Goal: Complete application form

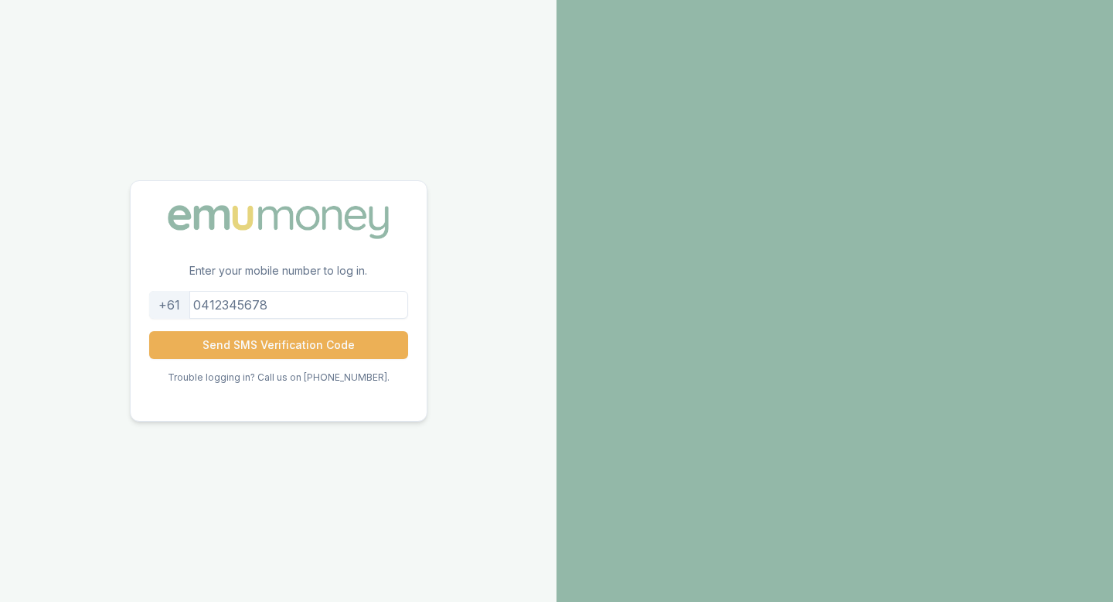
drag, startPoint x: 291, startPoint y: 305, endPoint x: 204, endPoint y: 300, distance: 86.7
click at [204, 300] on input "tel" at bounding box center [278, 305] width 259 height 28
click at [216, 305] on input "0403076177" at bounding box center [278, 305] width 259 height 28
type input "403076177"
click at [299, 346] on button "Send SMS Verification Code" at bounding box center [278, 345] width 259 height 28
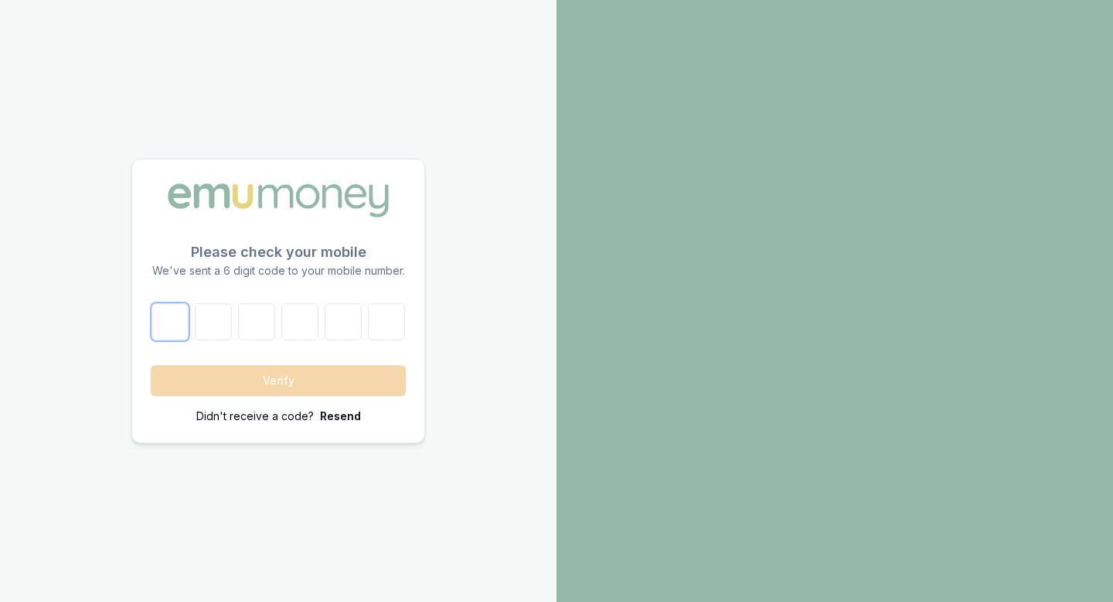
click at [163, 319] on input "number" at bounding box center [170, 321] width 37 height 37
type input "7"
type input "0"
type input "1"
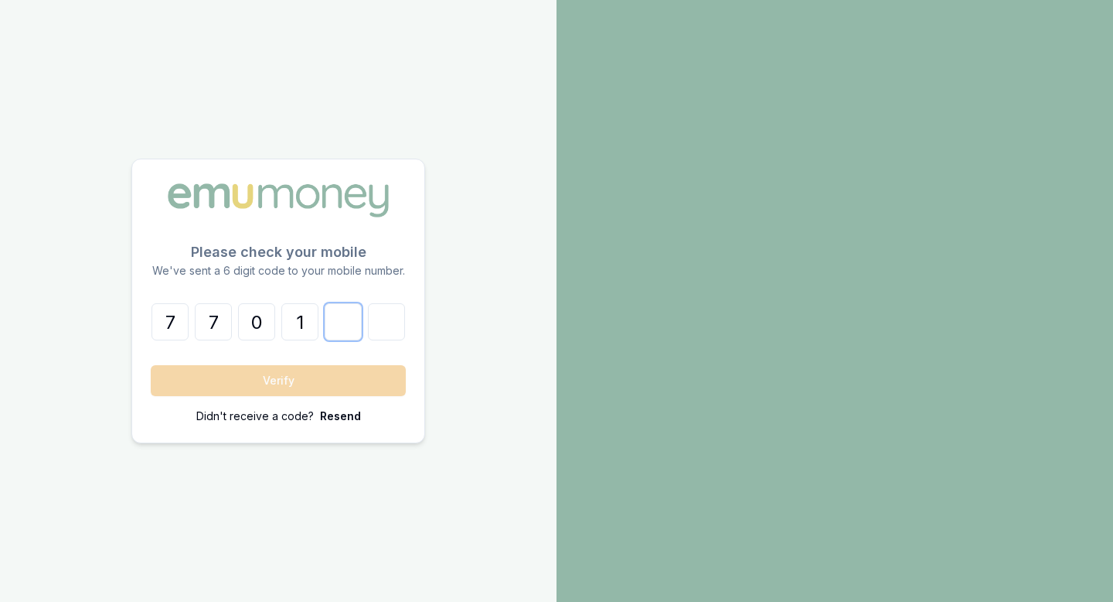
type input "8"
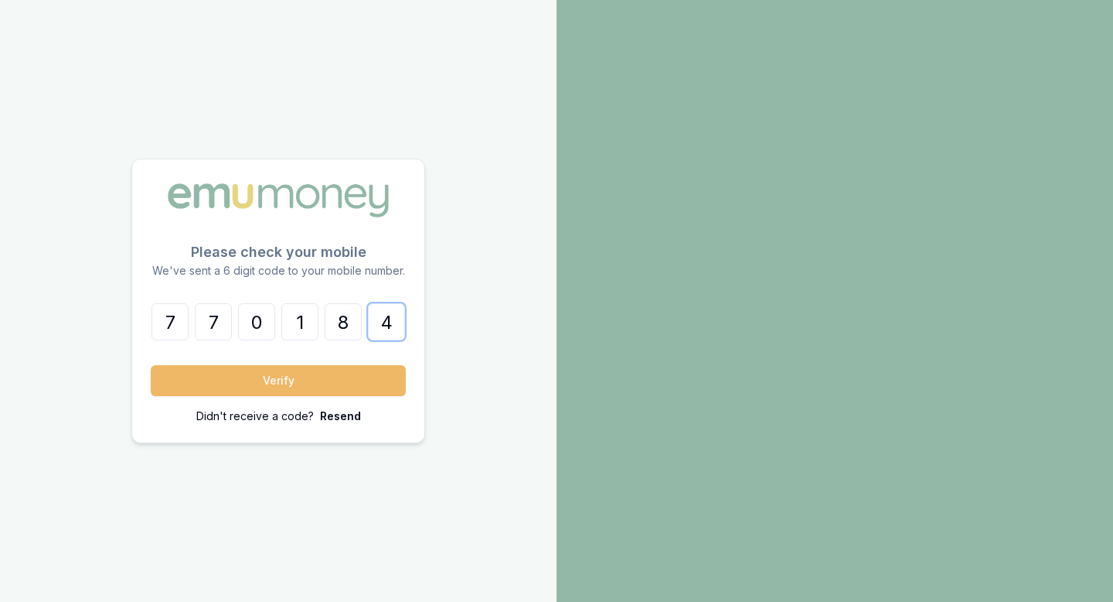
type input "4"
click at [295, 380] on button "Verify" at bounding box center [278, 380] width 255 height 31
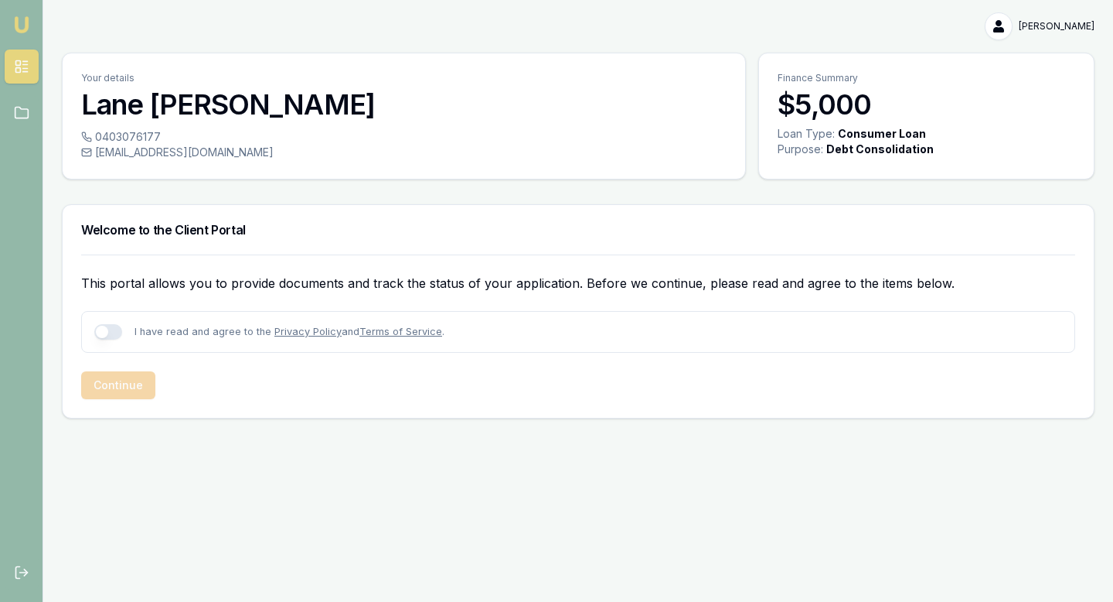
click at [106, 332] on button "button" at bounding box center [108, 331] width 28 height 15
checkbox input "true"
click at [111, 388] on button "Continue" at bounding box center [118, 385] width 74 height 28
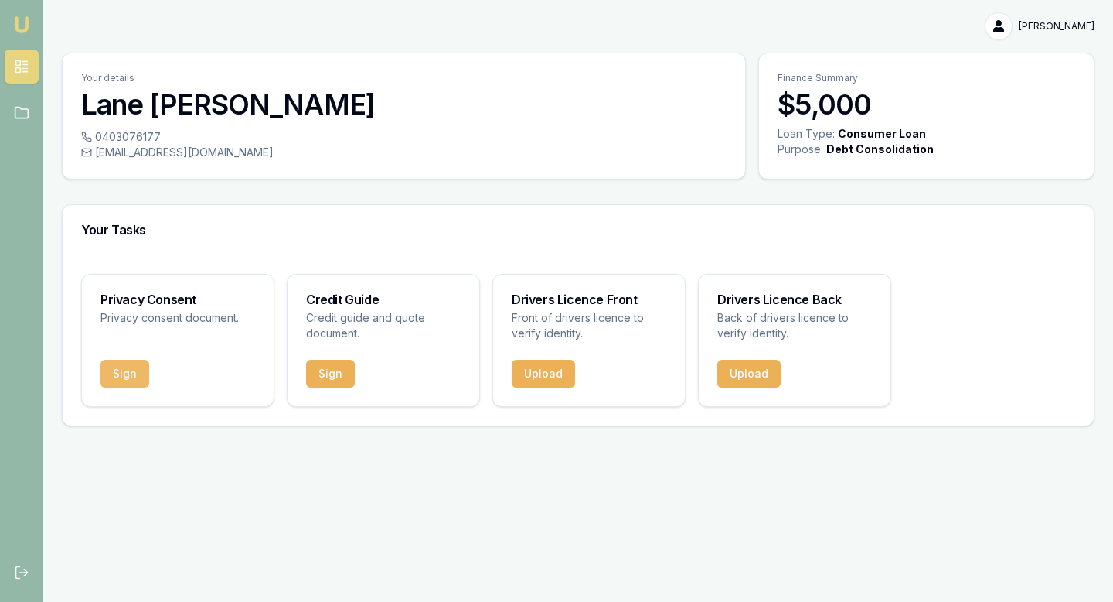
click at [127, 378] on button "Sign" at bounding box center [125, 374] width 49 height 28
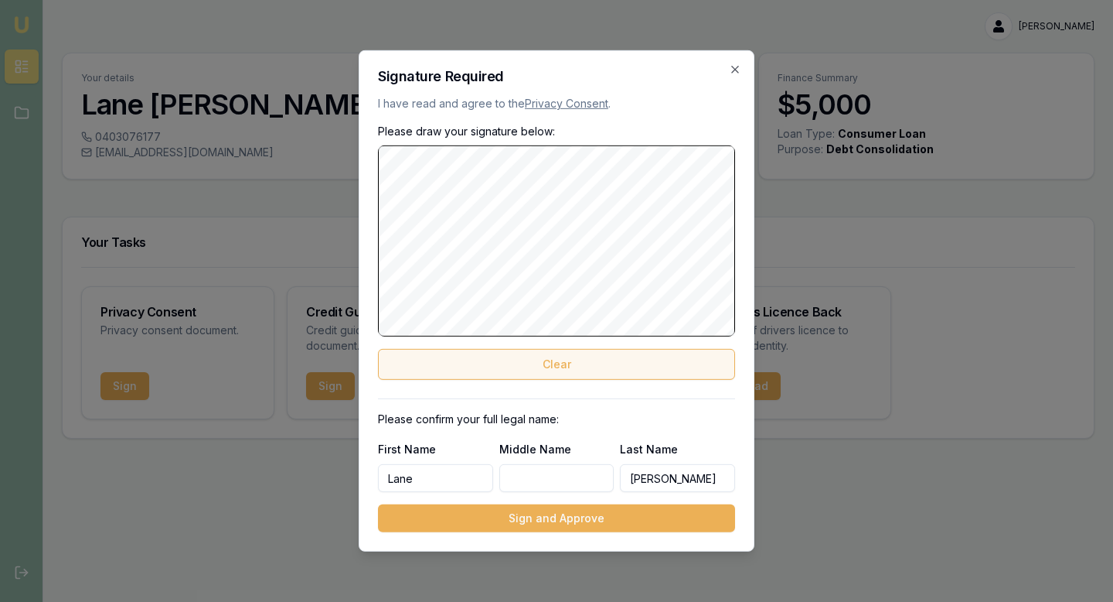
click at [542, 364] on button "Clear" at bounding box center [556, 364] width 357 height 31
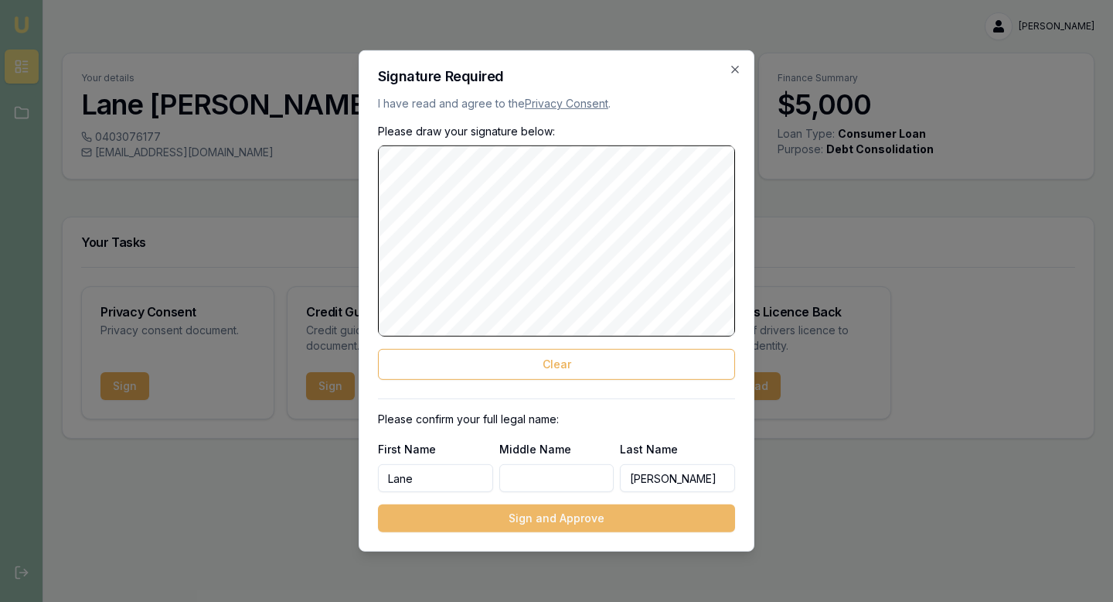
click at [564, 520] on button "Sign and Approve" at bounding box center [556, 518] width 357 height 28
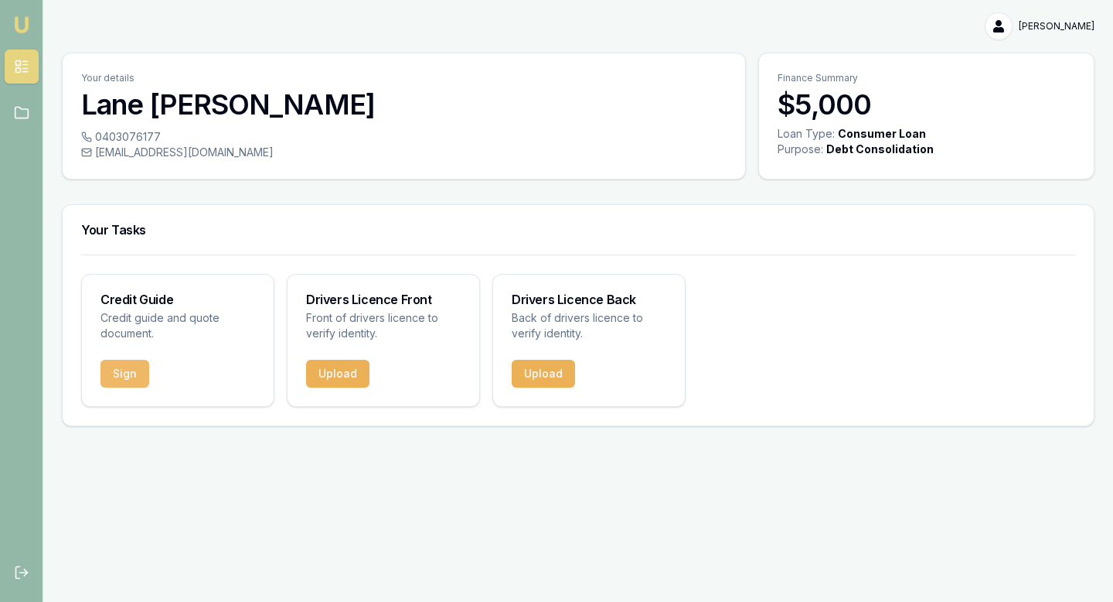
click at [125, 375] on button "Sign" at bounding box center [125, 374] width 49 height 28
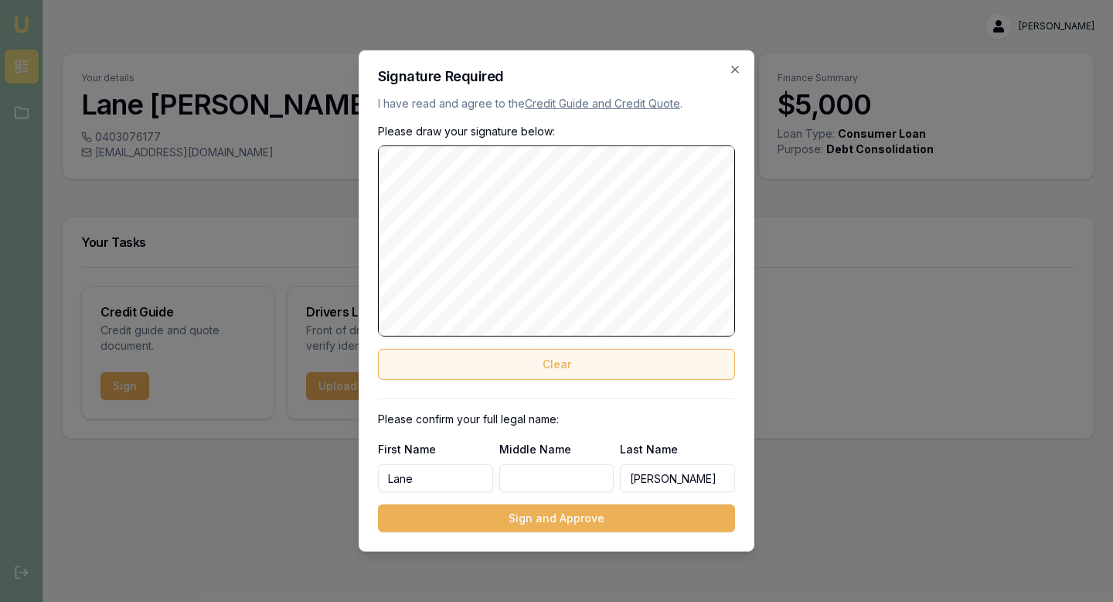
click at [575, 368] on button "Clear" at bounding box center [556, 364] width 357 height 31
click at [566, 364] on button "Clear" at bounding box center [556, 364] width 357 height 31
click at [513, 369] on button "Clear" at bounding box center [556, 364] width 357 height 31
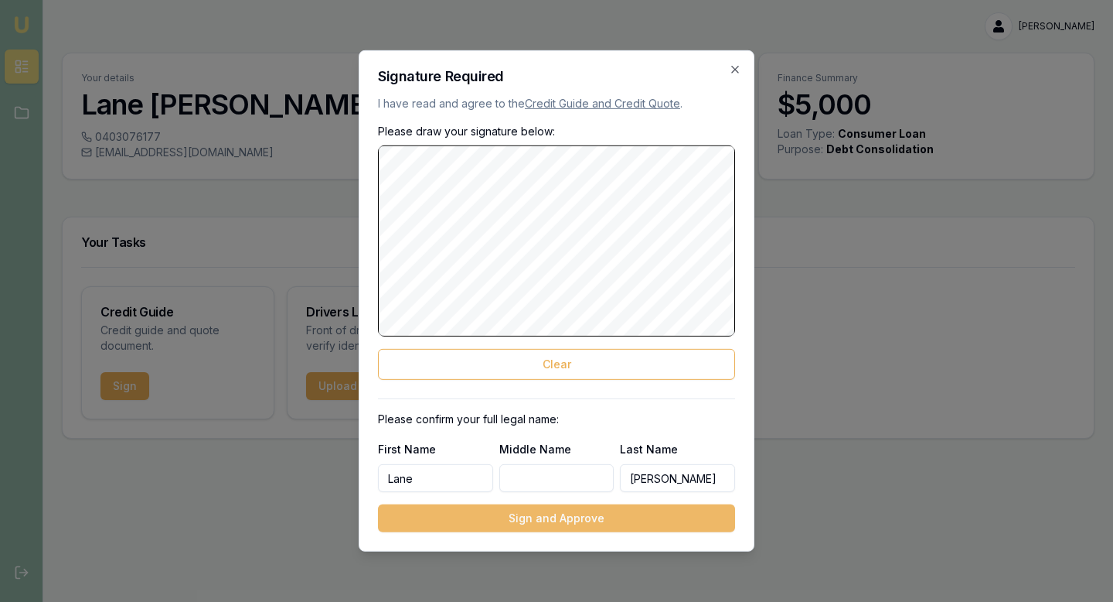
click at [566, 521] on button "Sign and Approve" at bounding box center [556, 518] width 357 height 28
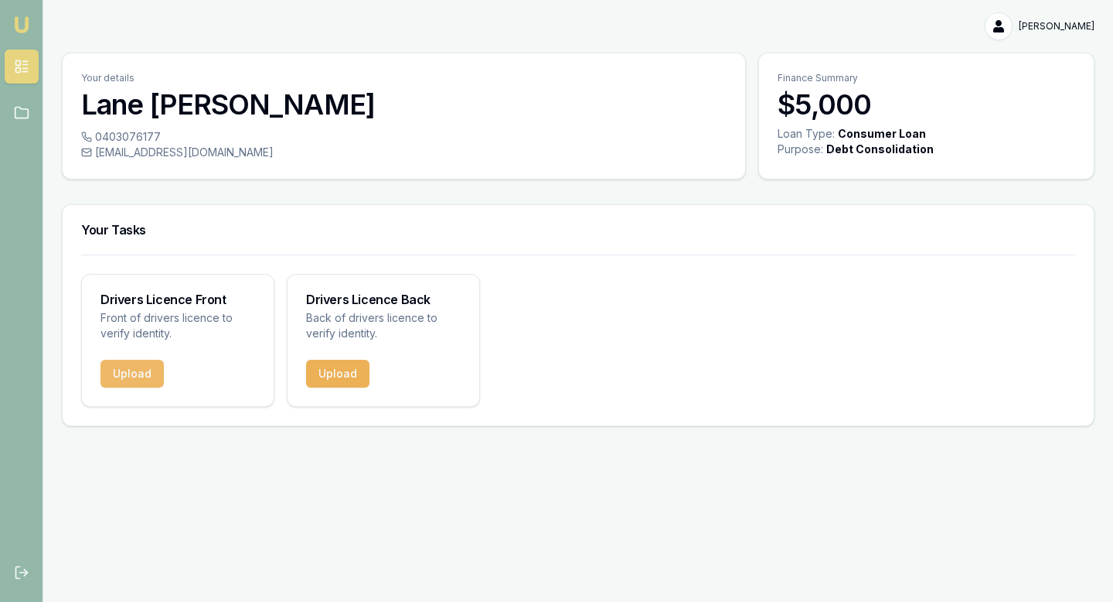
click at [124, 376] on button "Upload" at bounding box center [132, 374] width 63 height 28
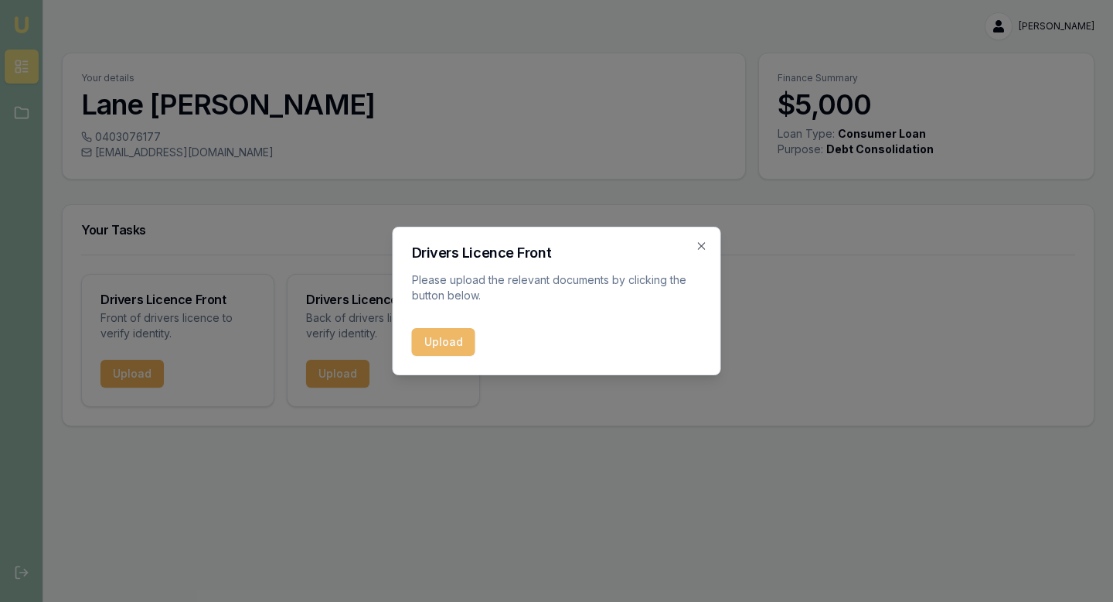
click at [438, 346] on button "Upload" at bounding box center [443, 342] width 63 height 28
click at [700, 246] on icon "button" at bounding box center [702, 246] width 12 height 12
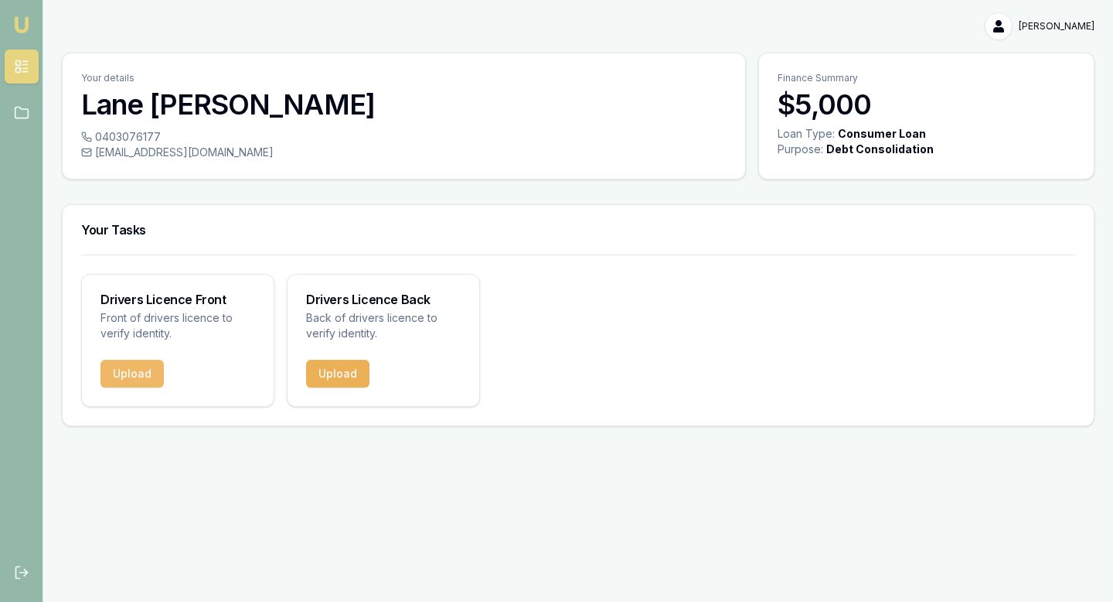
click at [128, 371] on button "Upload" at bounding box center [132, 374] width 63 height 28
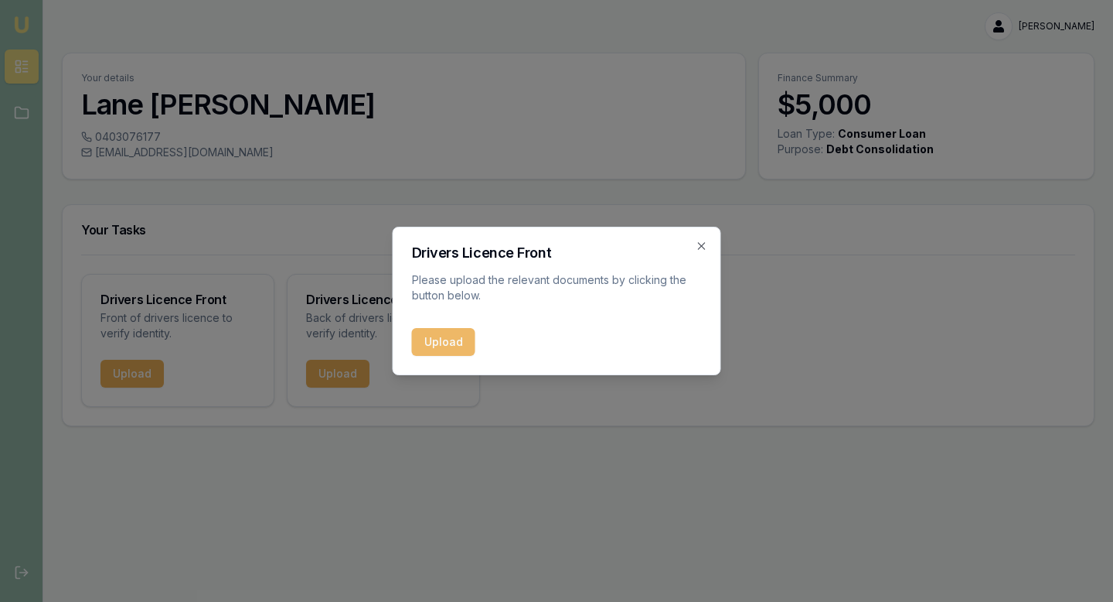
click at [439, 339] on button "Upload" at bounding box center [443, 342] width 63 height 28
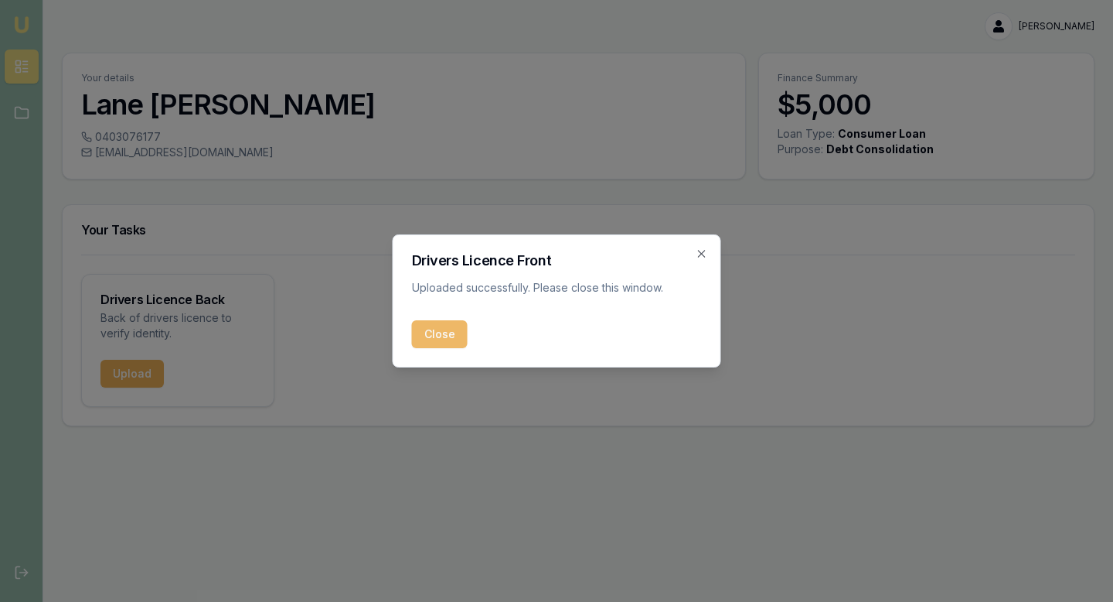
click at [438, 341] on button "Close" at bounding box center [440, 334] width 56 height 28
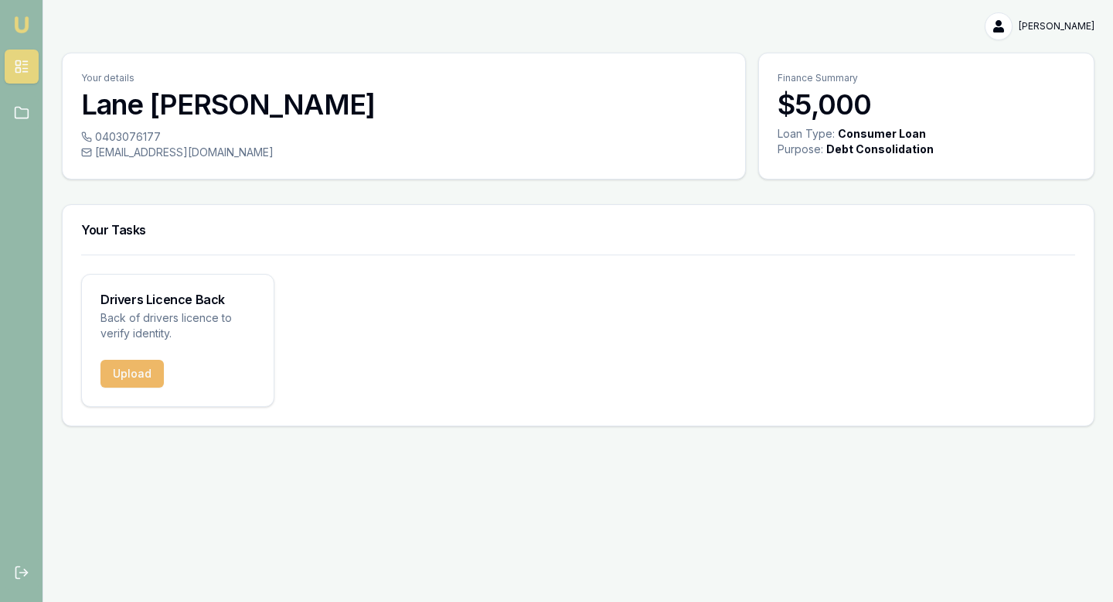
click at [118, 380] on button "Upload" at bounding box center [132, 374] width 63 height 28
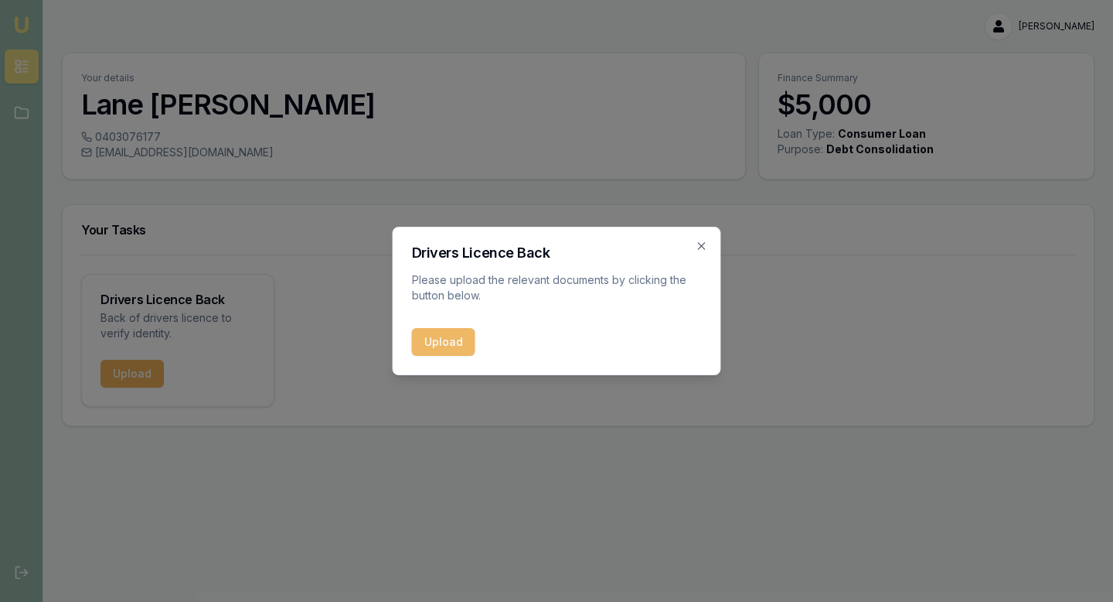
click at [444, 343] on button "Upload" at bounding box center [443, 342] width 63 height 28
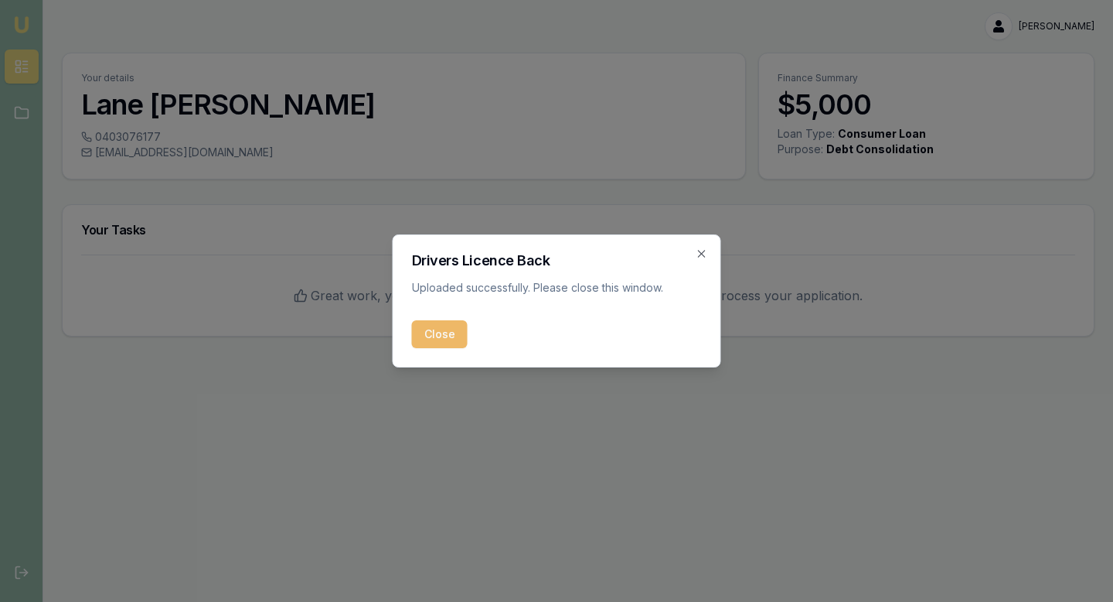
click at [444, 333] on button "Close" at bounding box center [440, 334] width 56 height 28
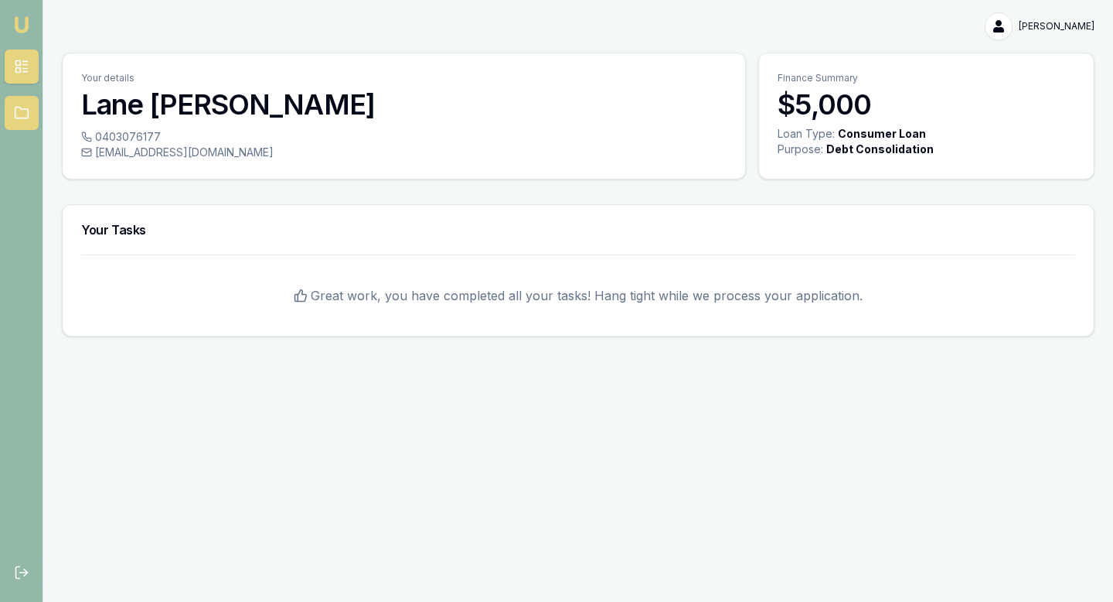
click at [23, 109] on icon at bounding box center [21, 112] width 15 height 15
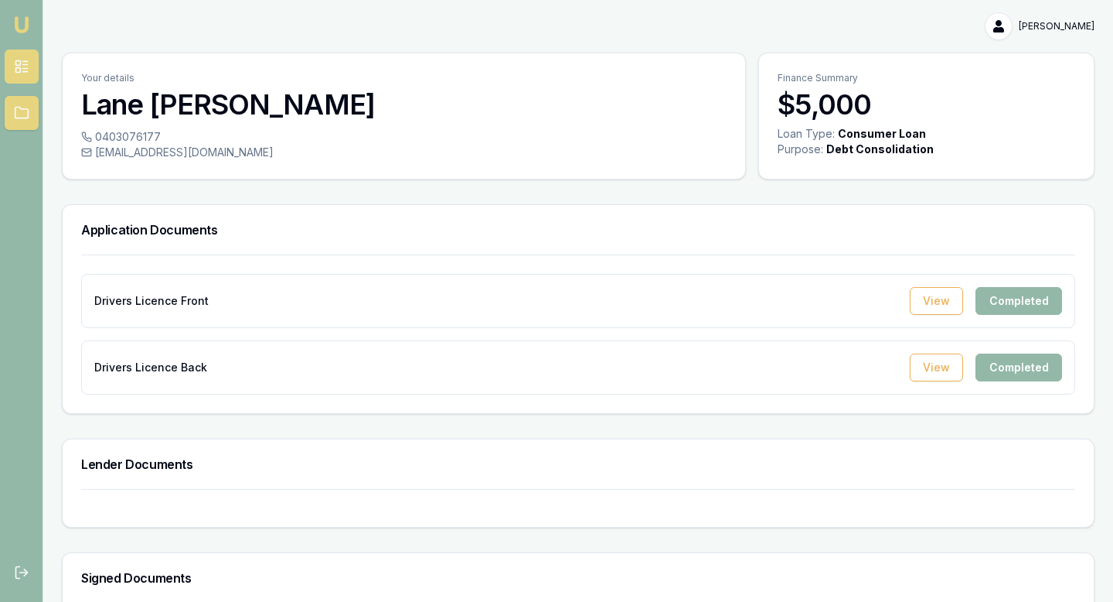
click at [15, 71] on icon at bounding box center [21, 66] width 15 height 15
